Goal: Task Accomplishment & Management: Use online tool/utility

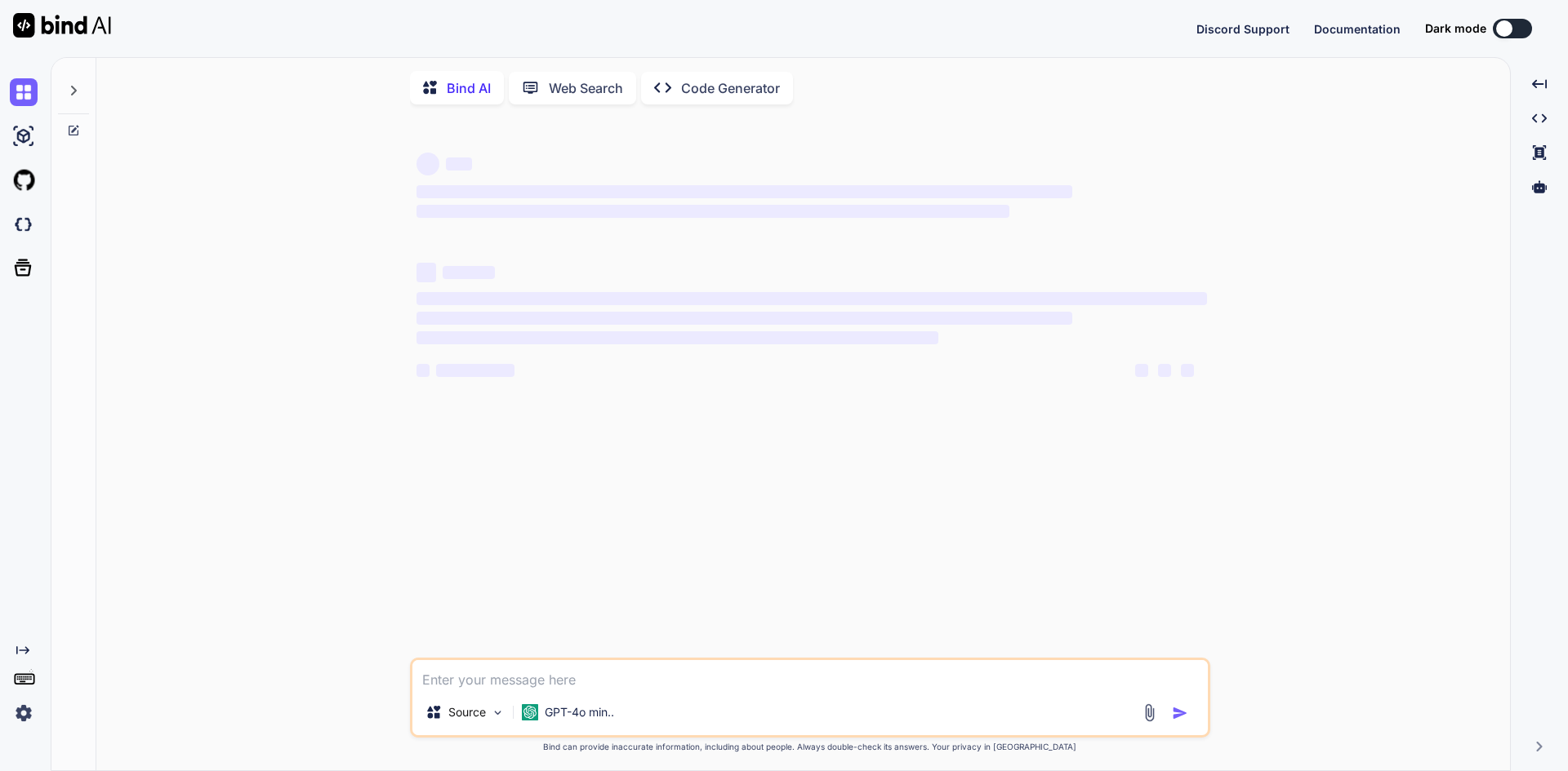
click at [1142, 709] on img at bounding box center [1148, 712] width 18 height 18
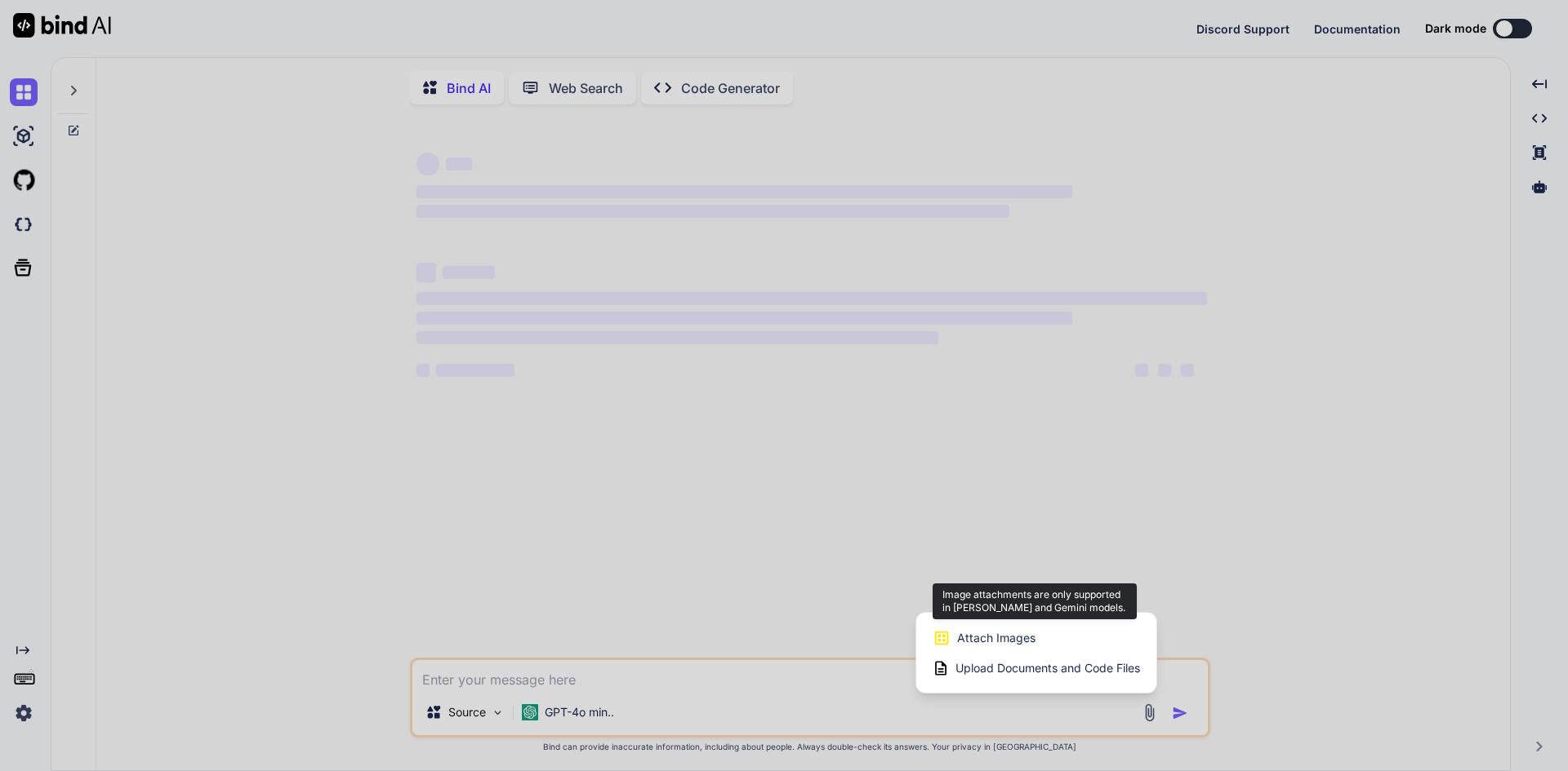
click at [987, 632] on div "Attach Images Image attachments are only supported in [PERSON_NAME] and Gemini …" at bounding box center [1036, 638] width 208 height 31
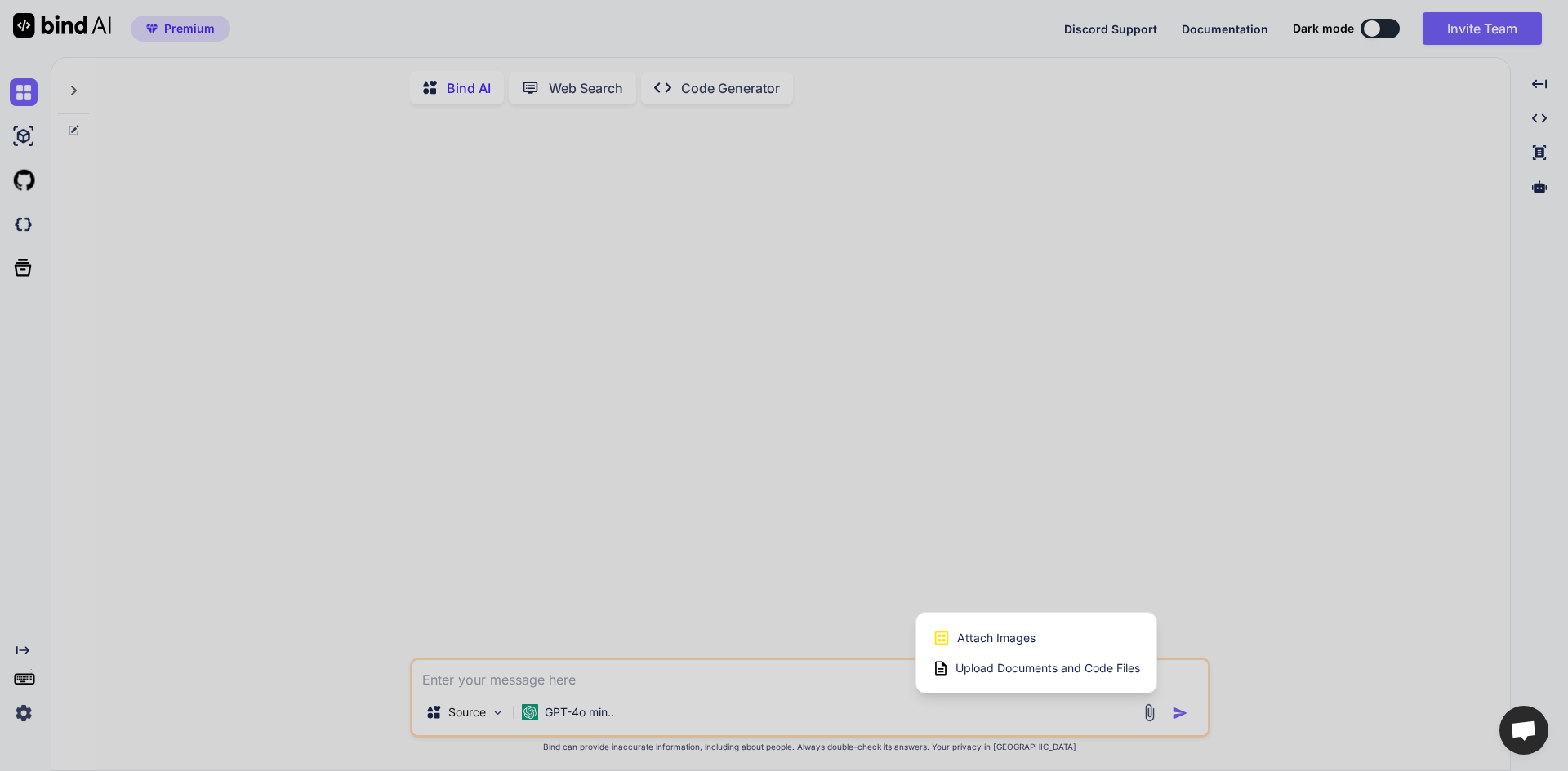
click at [945, 675] on icon at bounding box center [941, 668] width 12 height 14
type textarea "x"
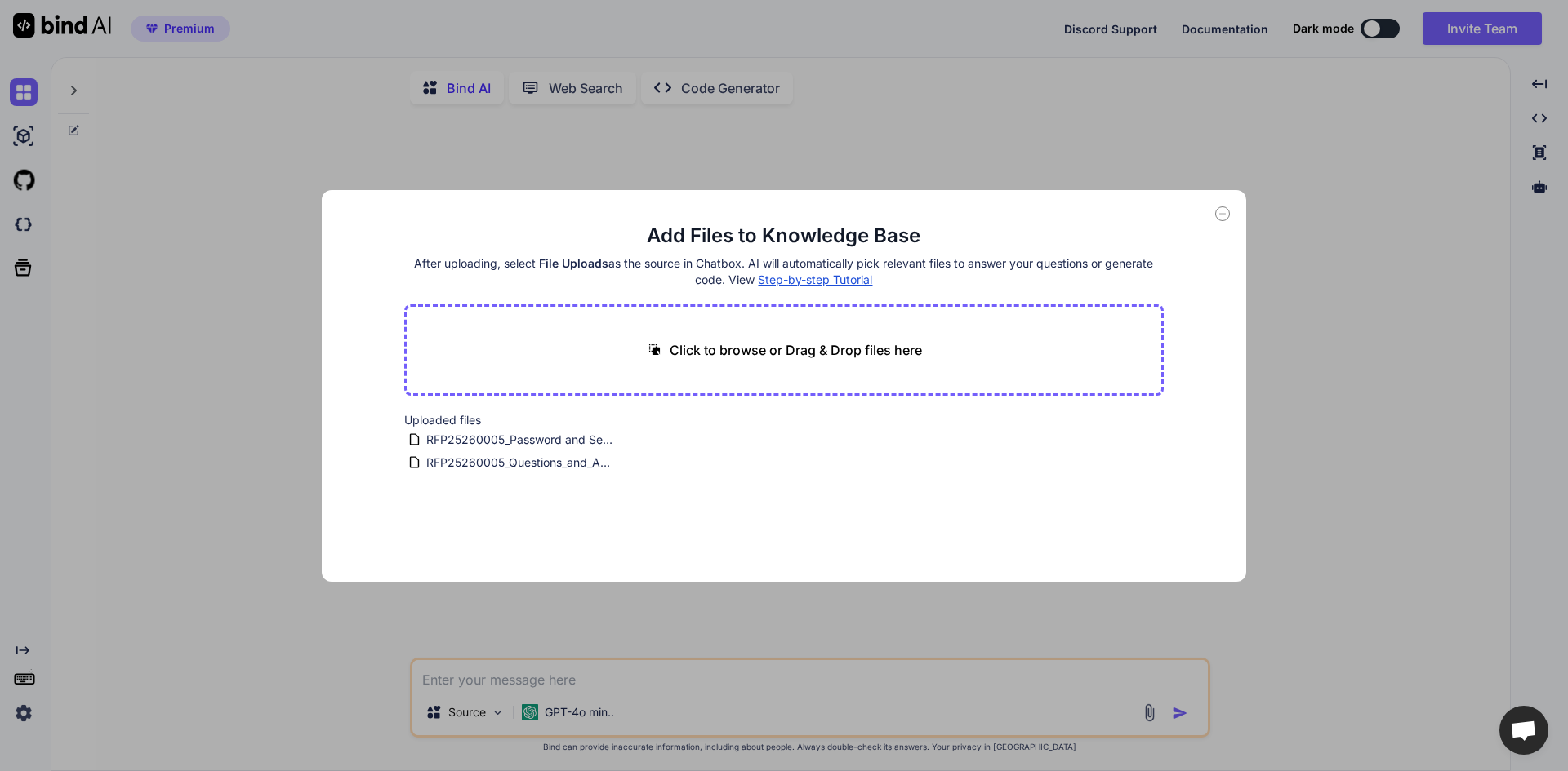
click at [717, 355] on p "Click to browse or Drag & Drop files here" at bounding box center [796, 350] width 252 height 19
type input "C:\fakepath\RFx003792 CMHC RFP - Security Awareness [DATE]-[DATE].pdf"
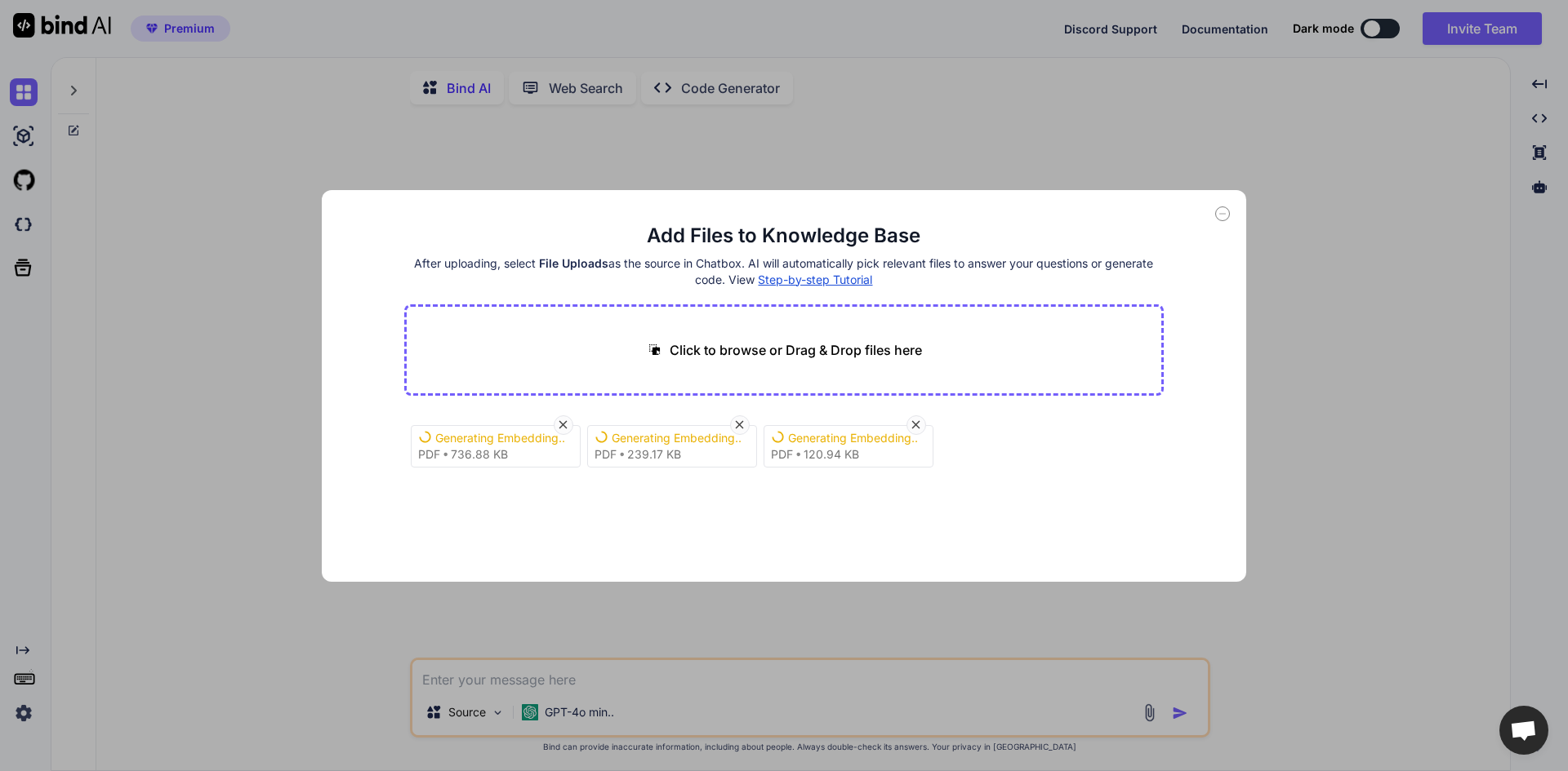
click at [832, 355] on p "Click to browse or Drag & Drop files here" at bounding box center [796, 350] width 252 height 19
click at [740, 422] on icon at bounding box center [740, 424] width 14 height 14
click at [740, 419] on icon at bounding box center [740, 424] width 14 height 14
click at [563, 420] on icon at bounding box center [563, 424] width 14 height 14
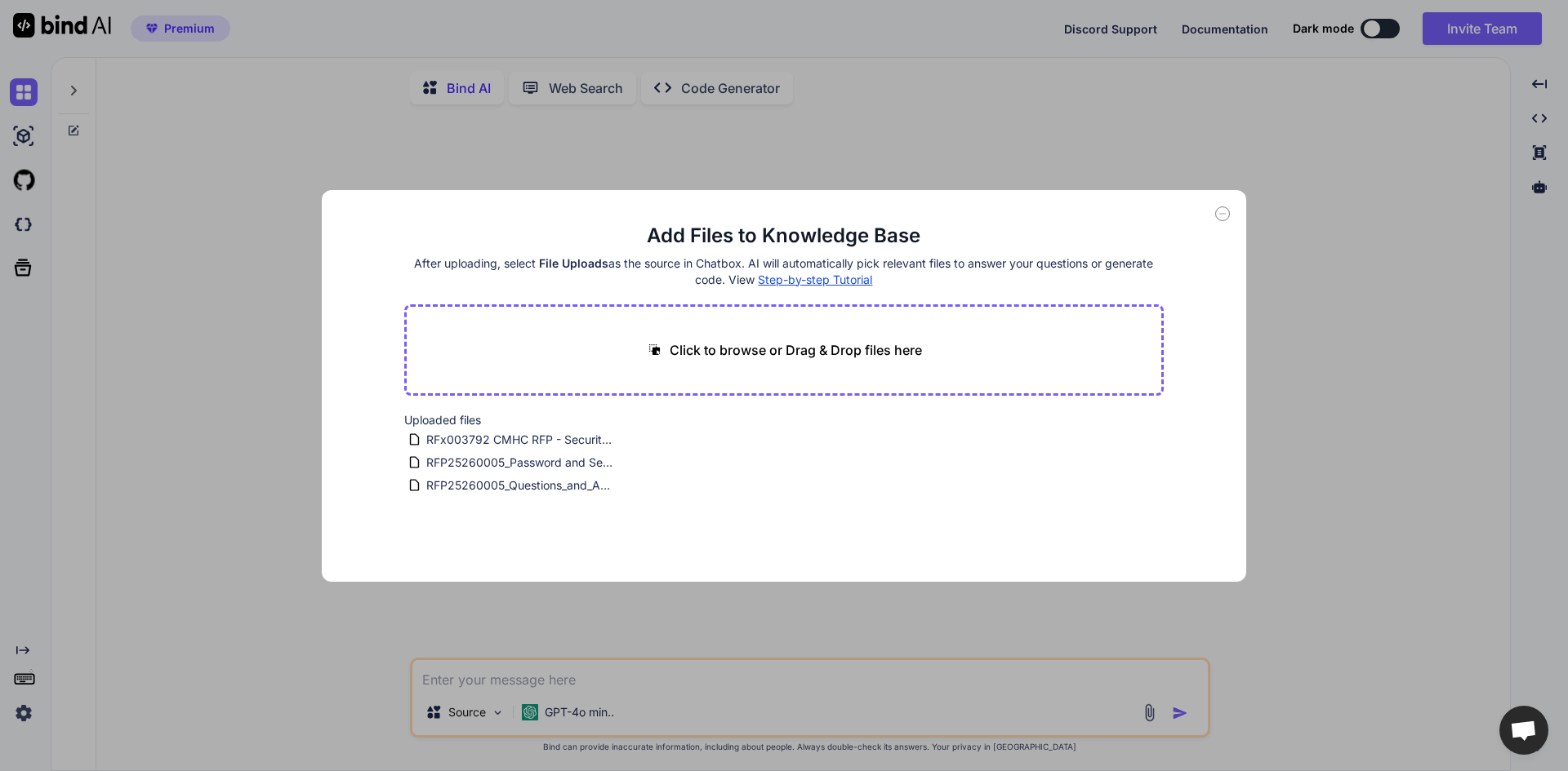
click at [711, 341] on p "Click to browse or Drag & Drop files here" at bounding box center [796, 350] width 252 height 19
type input "C:\fakepath\RFx003792 CMHC RFP - Security Awareness [DATE]-[DATE].pdf"
